Goal: Check status

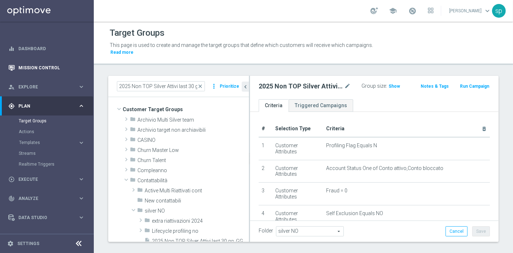
scroll to position [41, 0]
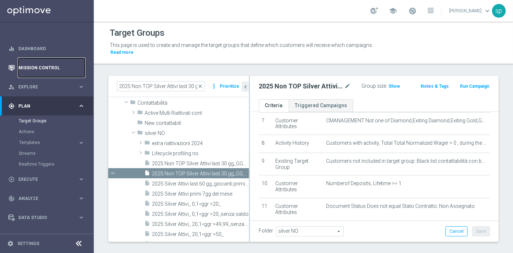
click at [42, 65] on link "Mission Control" at bounding box center [51, 67] width 66 height 19
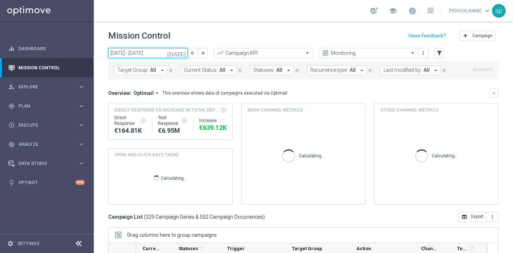
click at [142, 51] on input "[DATE] - [DATE]" at bounding box center [147, 53] width 79 height 10
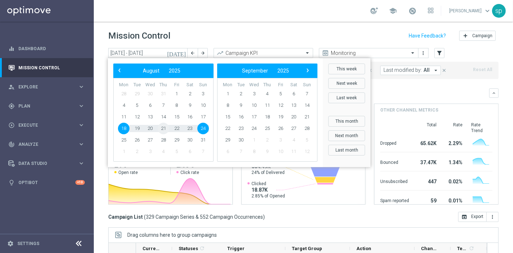
click at [165, 127] on span "21" at bounding box center [164, 129] width 12 height 12
type input "[DATE] - [DATE]"
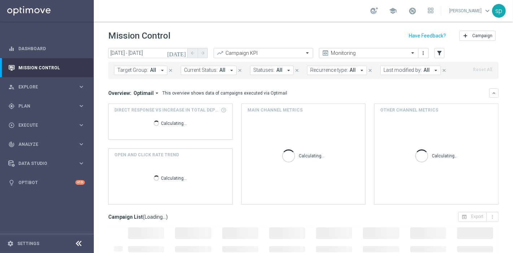
click at [396, 67] on span "Last modified by:" at bounding box center [402, 70] width 38 height 6
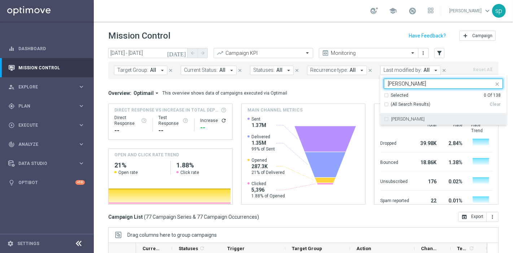
click at [409, 123] on div "[PERSON_NAME]" at bounding box center [443, 119] width 119 height 12
type input "[PERSON_NAME]"
drag, startPoint x: 413, startPoint y: 83, endPoint x: 308, endPoint y: 80, distance: 105.0
click at [308, 80] on div "[DATE] [DATE] - [DATE] arrow_back arrow_forward Campaign KPI trending_up Monito…" at bounding box center [303, 147] width 419 height 198
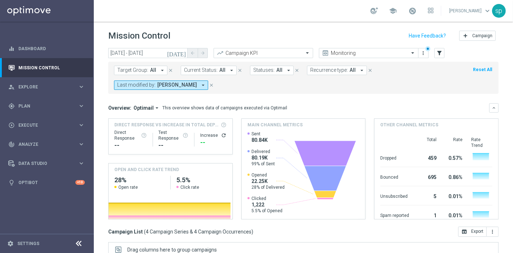
click at [167, 85] on span "[PERSON_NAME]" at bounding box center [177, 85] width 40 height 6
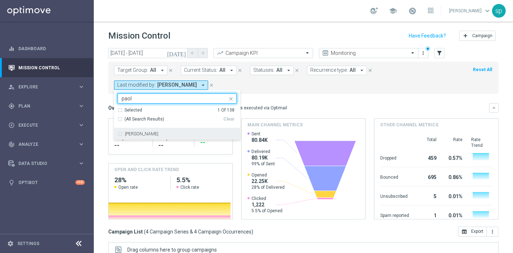
click at [179, 134] on div "[PERSON_NAME]" at bounding box center [181, 134] width 112 height 4
type input "paol"
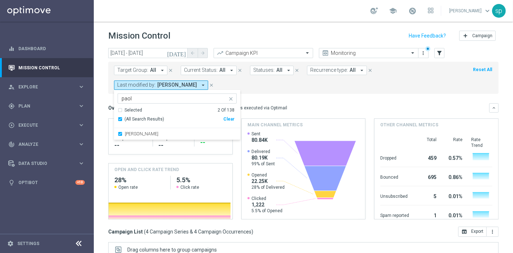
click at [318, 103] on div "Overview: Optimail arrow_drop_down This overview shows data of campaigns execut…" at bounding box center [303, 107] width 390 height 9
